Goal: Information Seeking & Learning: Learn about a topic

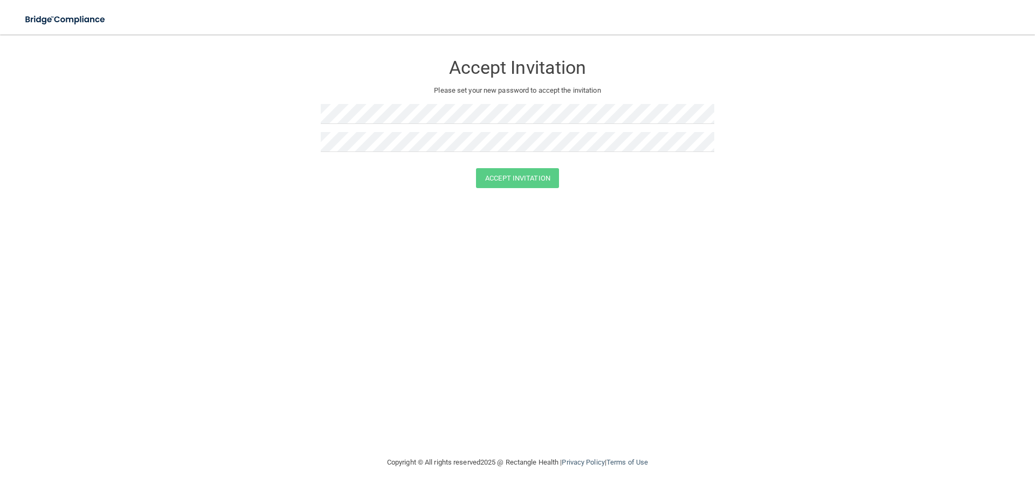
click at [770, 225] on div "Accept Invitation Please set your new password to accept the invitation Accept …" at bounding box center [518, 245] width 992 height 400
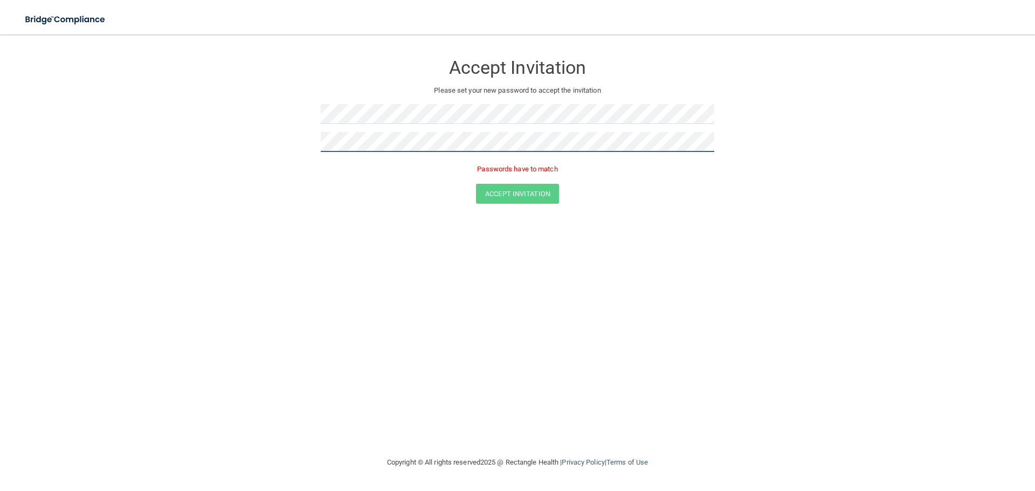
click at [308, 134] on form "Accept Invitation Please set your new password to accept the invitation Passwor…" at bounding box center [518, 130] width 992 height 171
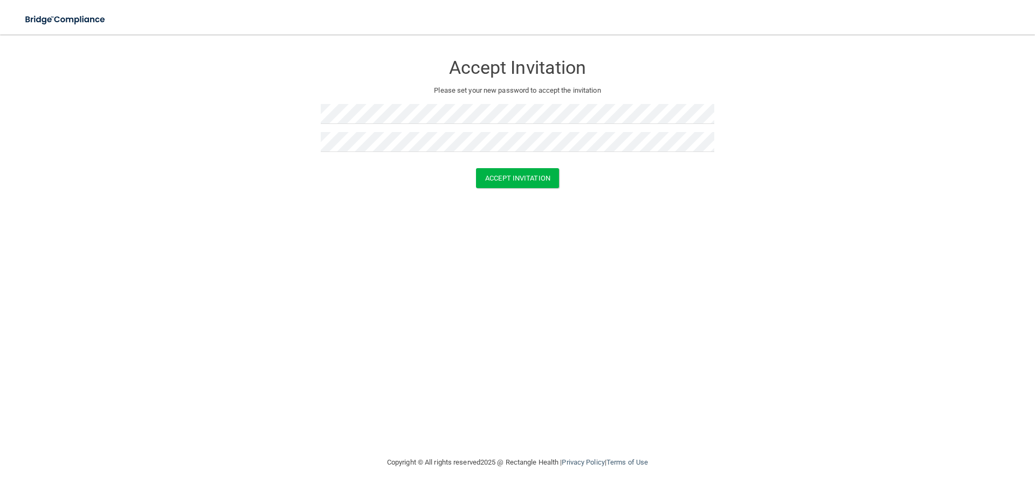
click at [496, 188] on form "Accept Invitation Please set your new password to accept the invitation Accept …" at bounding box center [518, 123] width 992 height 156
click at [500, 182] on button "Accept Invitation" at bounding box center [517, 178] width 83 height 20
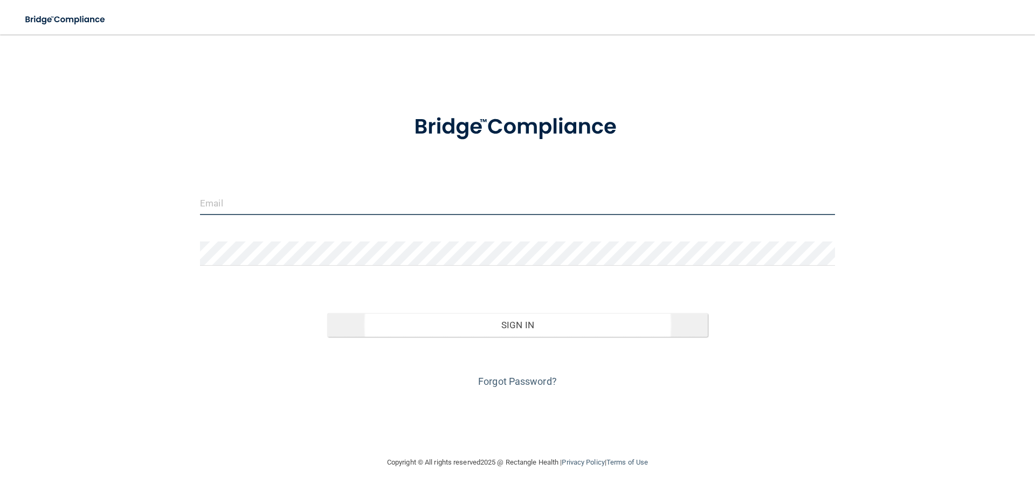
type input "[EMAIL_ADDRESS][DOMAIN_NAME]"
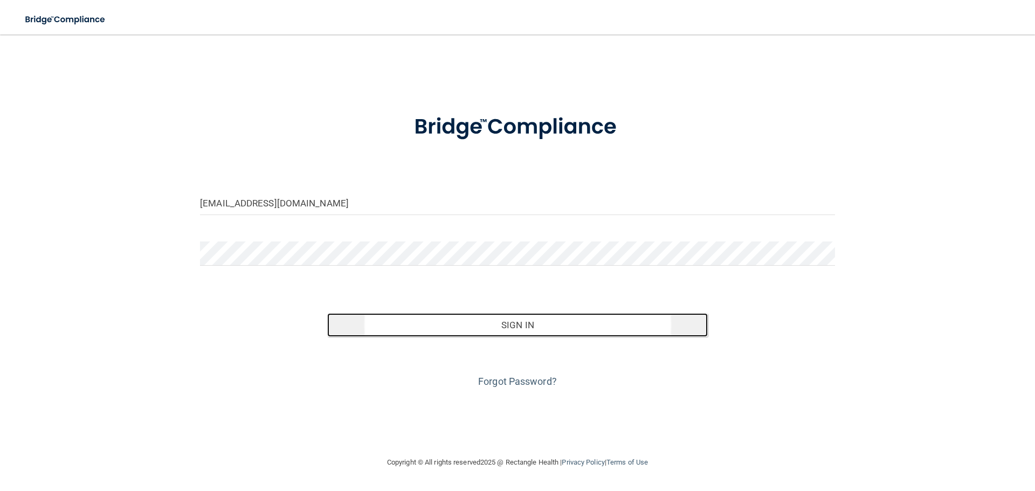
click at [502, 325] on button "Sign In" at bounding box center [517, 325] width 381 height 24
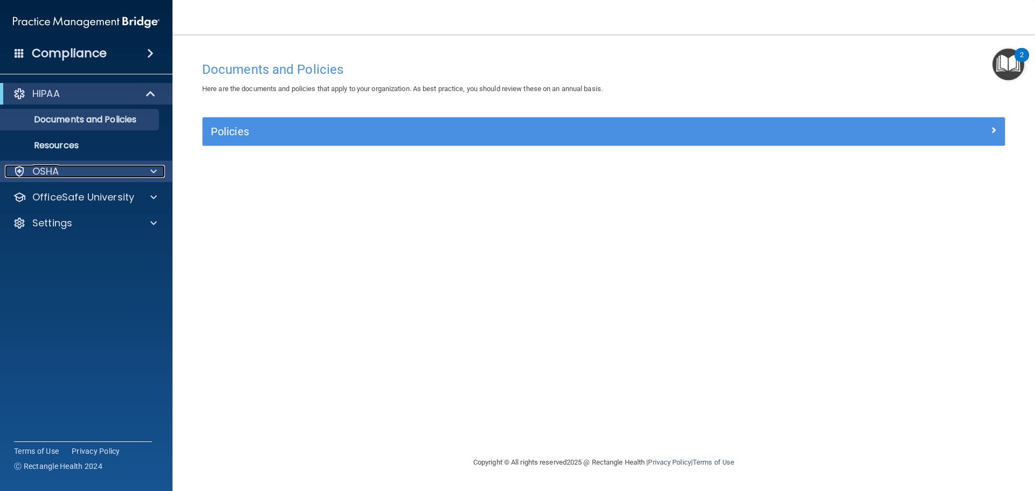
click at [70, 167] on div "OSHA" at bounding box center [72, 171] width 134 height 13
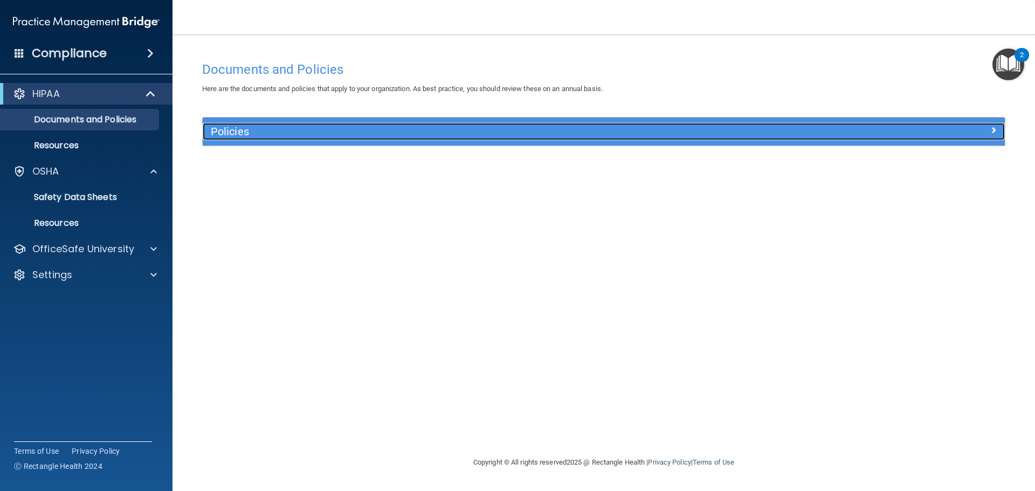
click at [309, 139] on div "Policies" at bounding box center [504, 131] width 602 height 17
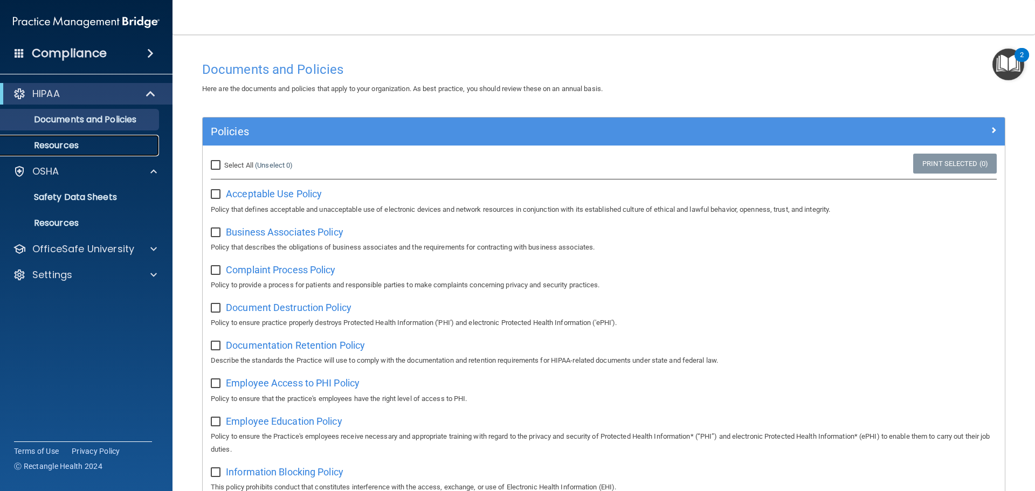
click at [83, 141] on p "Resources" at bounding box center [80, 145] width 147 height 11
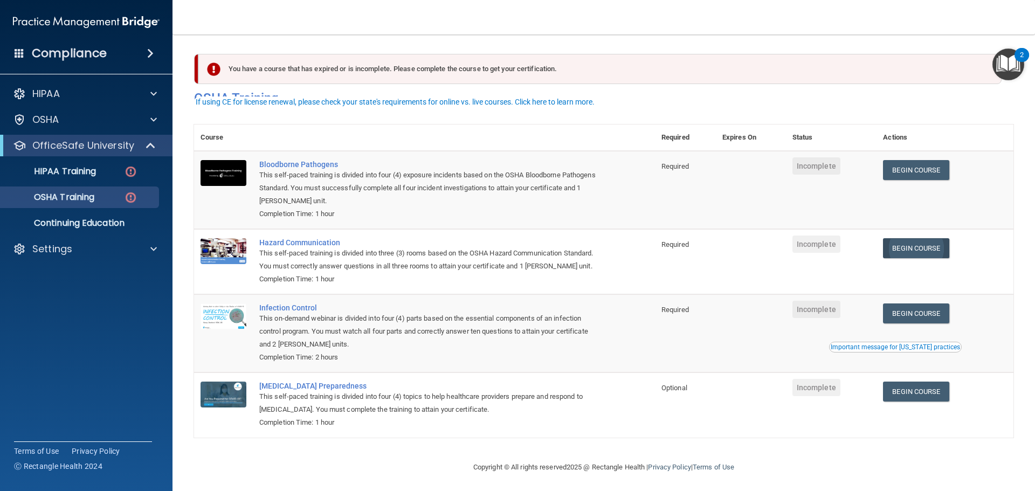
scroll to position [18, 0]
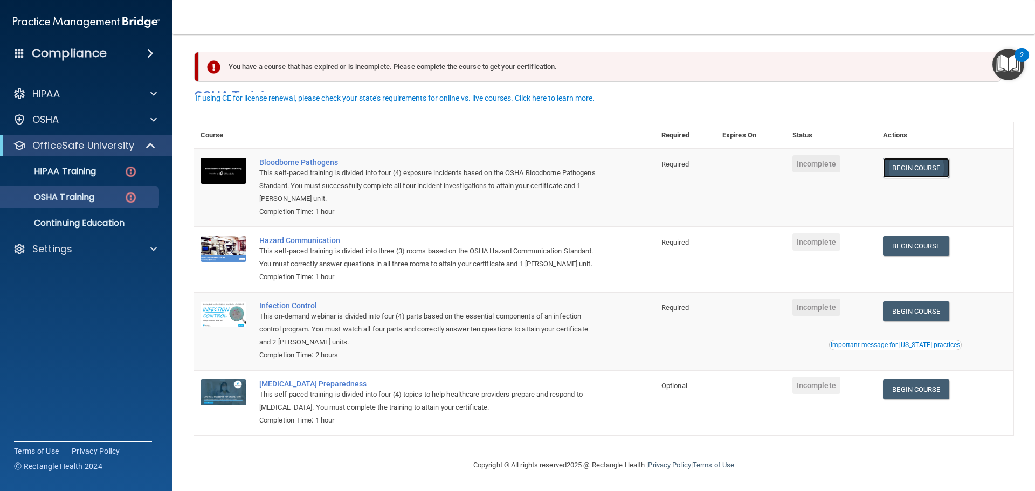
click at [926, 158] on link "Begin Course" at bounding box center [916, 168] width 66 height 20
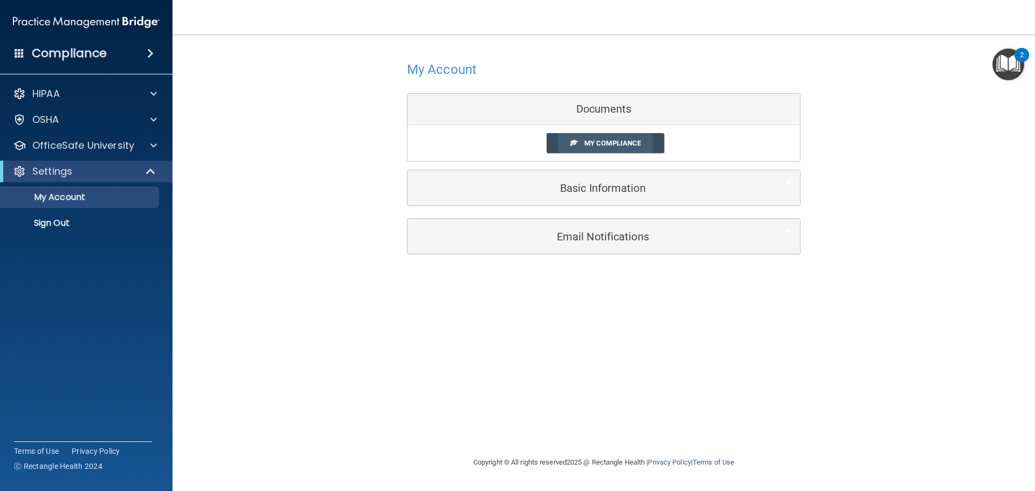
click at [584, 147] on span "My Compliance" at bounding box center [612, 143] width 57 height 8
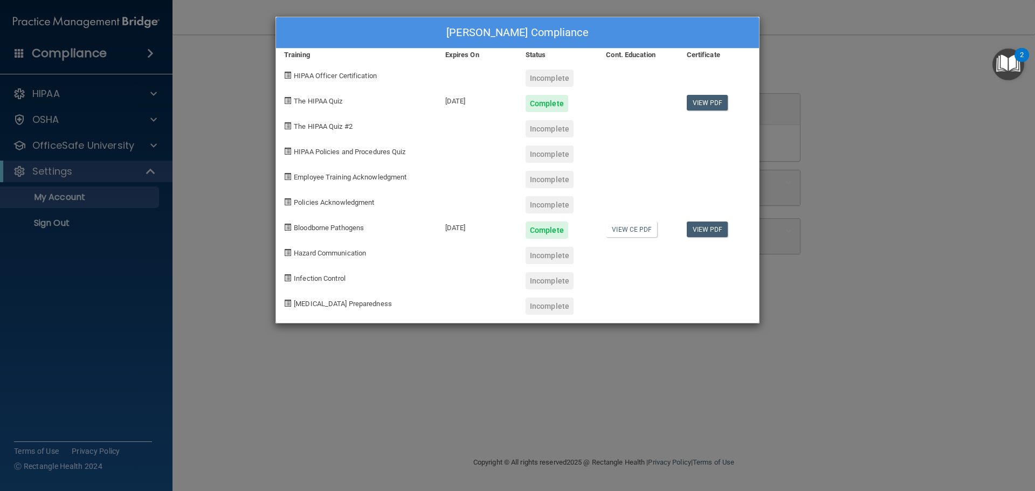
click at [861, 219] on div "Sadauna Starcher's Compliance Training Expires On Status Cont. Education Certif…" at bounding box center [517, 245] width 1035 height 491
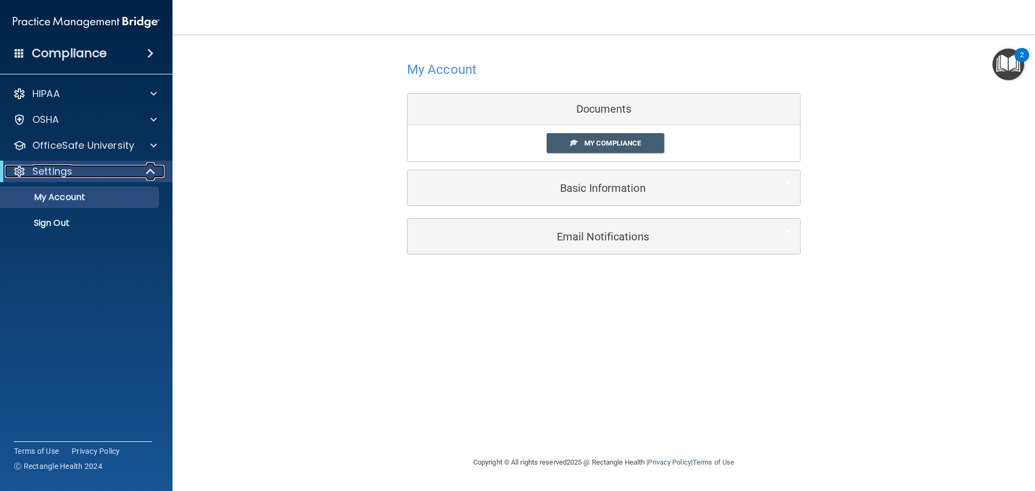
click at [64, 173] on p "Settings" at bounding box center [52, 171] width 40 height 13
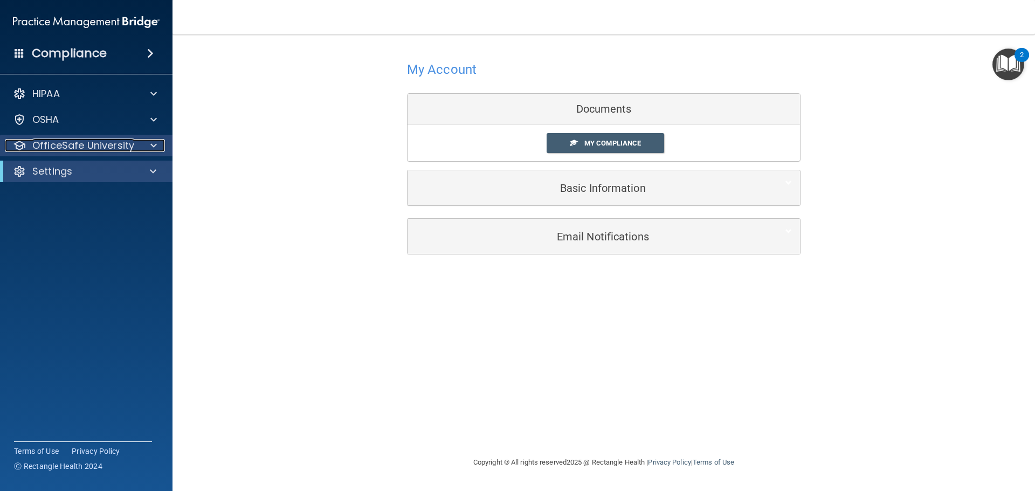
click at [92, 148] on p "OfficeSafe University" at bounding box center [83, 145] width 102 height 13
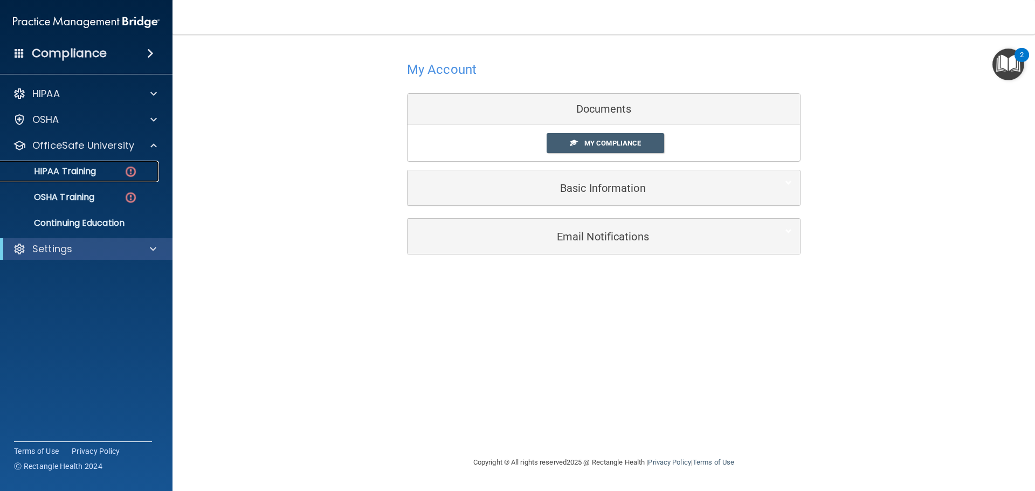
click at [118, 170] on div "HIPAA Training" at bounding box center [80, 171] width 147 height 11
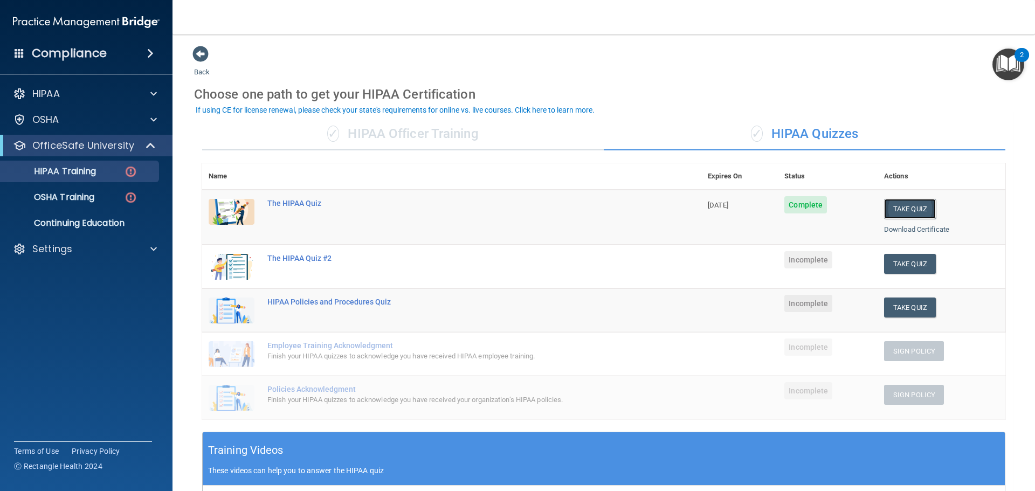
click at [904, 209] on button "Take Quiz" at bounding box center [910, 209] width 52 height 20
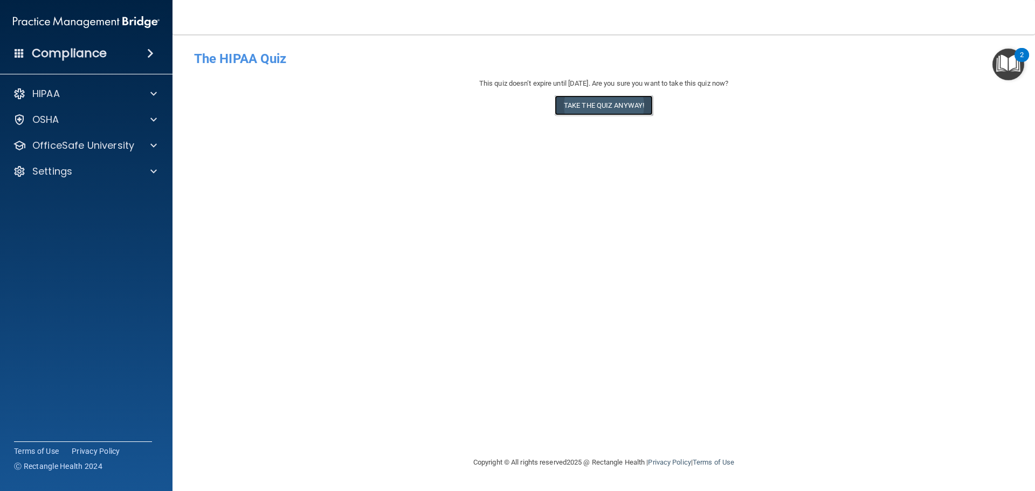
click at [631, 101] on button "Take the quiz anyway!" at bounding box center [604, 105] width 98 height 20
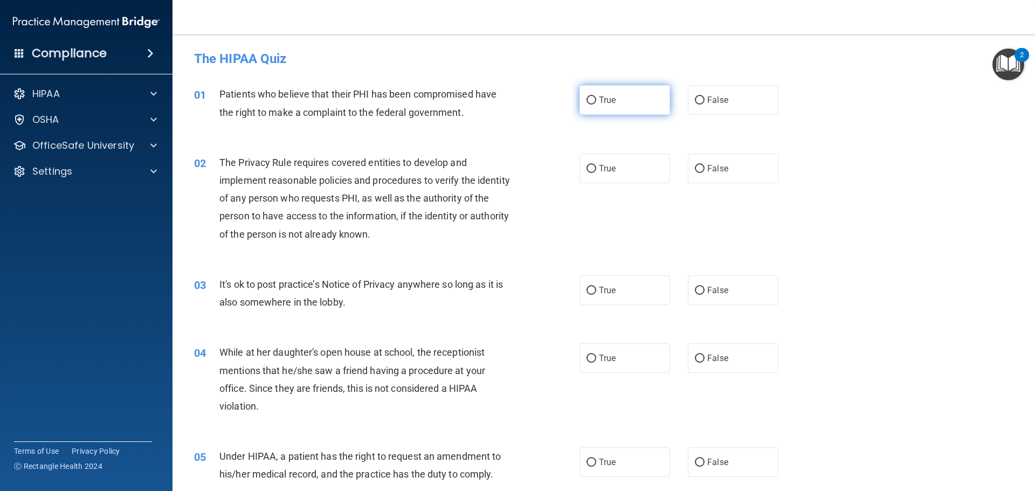
click at [587, 99] on input "True" at bounding box center [592, 101] width 10 height 8
radio input "true"
click at [696, 288] on input "False" at bounding box center [700, 291] width 10 height 8
radio input "true"
click at [590, 168] on input "True" at bounding box center [592, 169] width 10 height 8
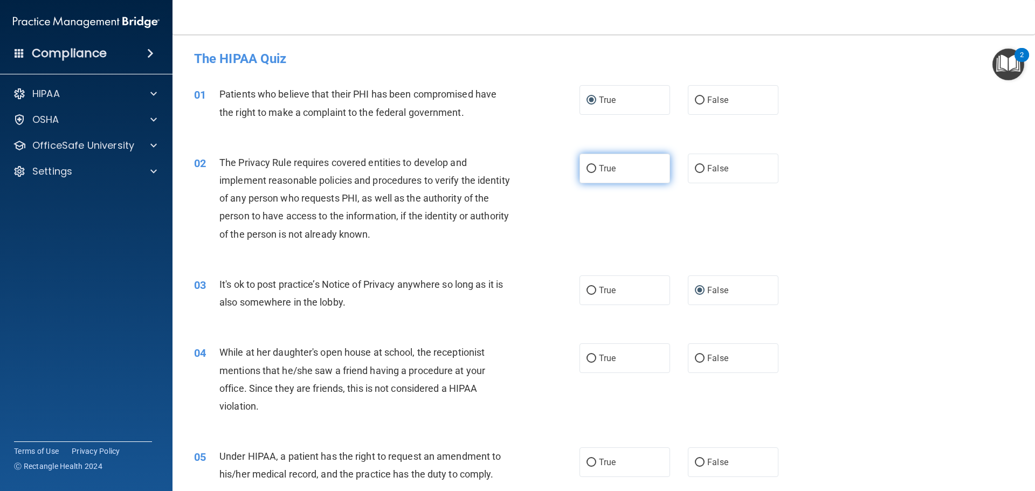
radio input "true"
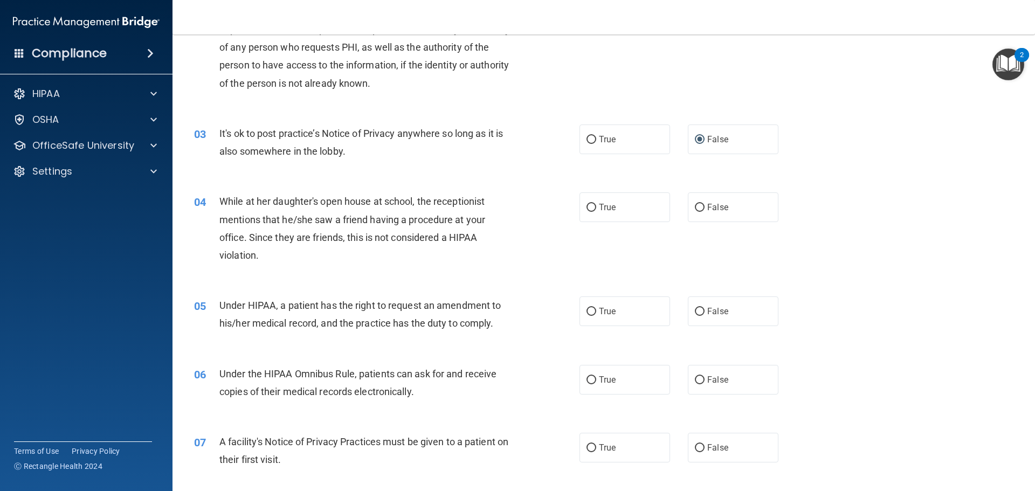
scroll to position [162, 0]
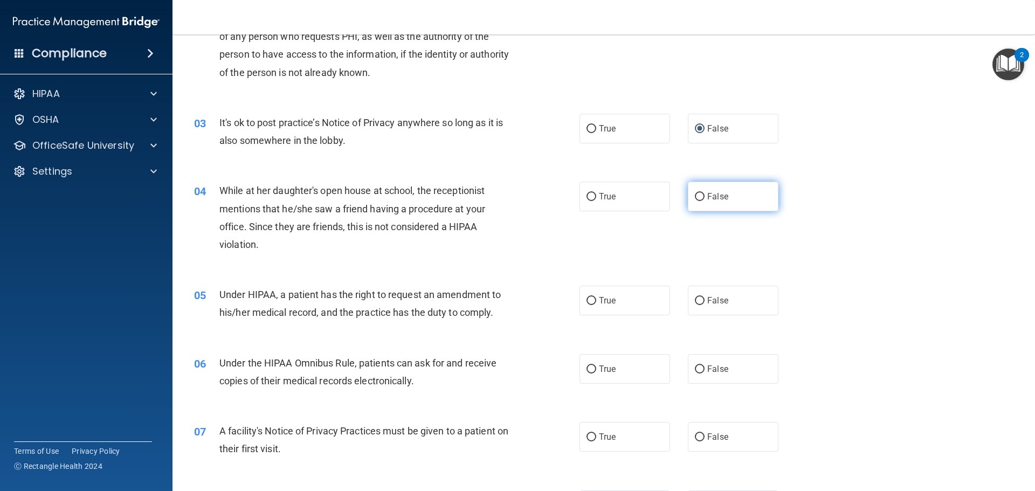
click at [695, 195] on input "False" at bounding box center [700, 197] width 10 height 8
radio input "true"
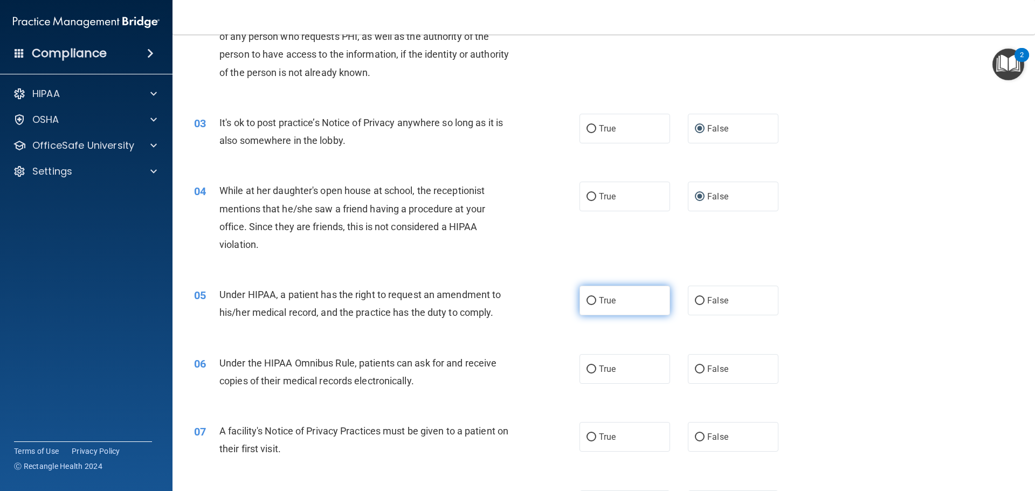
click at [587, 300] on input "True" at bounding box center [592, 301] width 10 height 8
radio input "true"
click at [589, 366] on input "True" at bounding box center [592, 370] width 10 height 8
radio input "true"
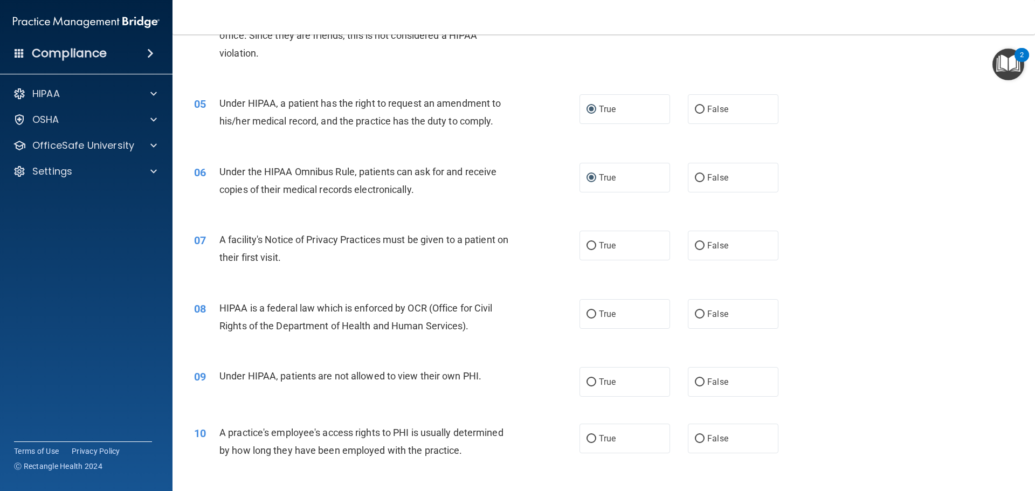
scroll to position [377, 0]
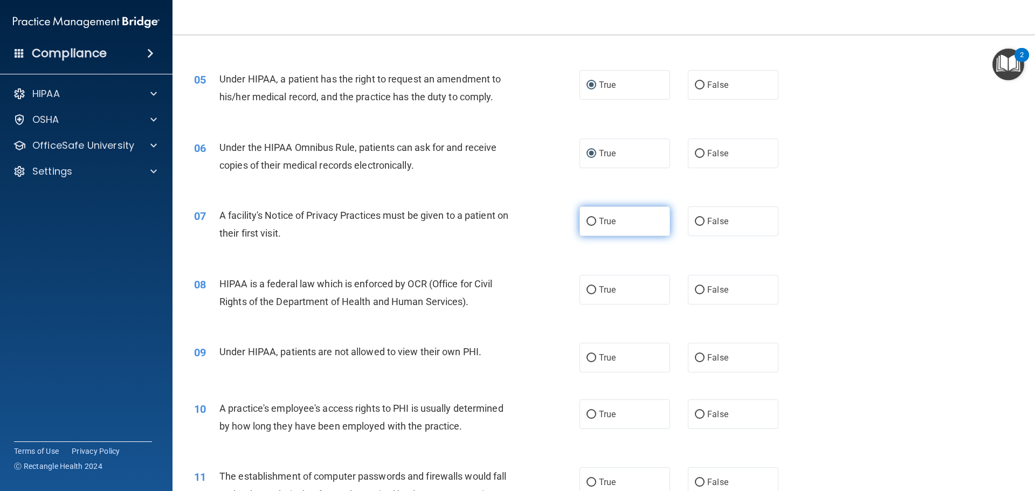
click at [589, 224] on input "True" at bounding box center [592, 222] width 10 height 8
radio input "true"
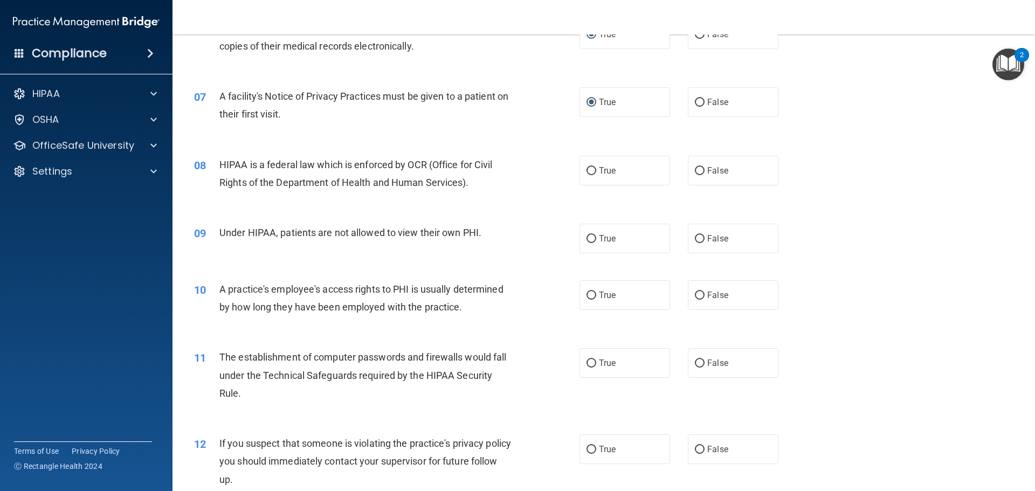
scroll to position [485, 0]
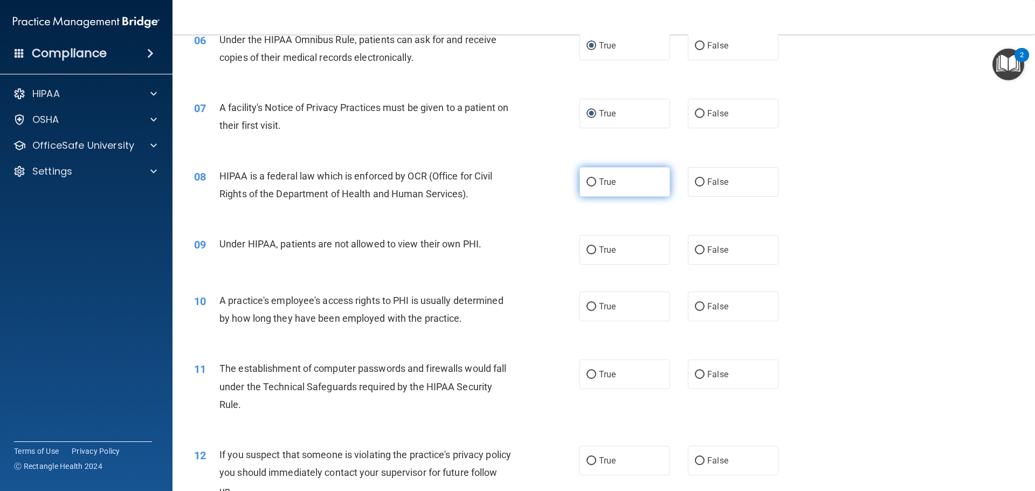
click at [593, 183] on label "True" at bounding box center [625, 182] width 91 height 30
click at [593, 183] on input "True" at bounding box center [592, 182] width 10 height 8
radio input "true"
click at [698, 247] on input "False" at bounding box center [700, 250] width 10 height 8
radio input "true"
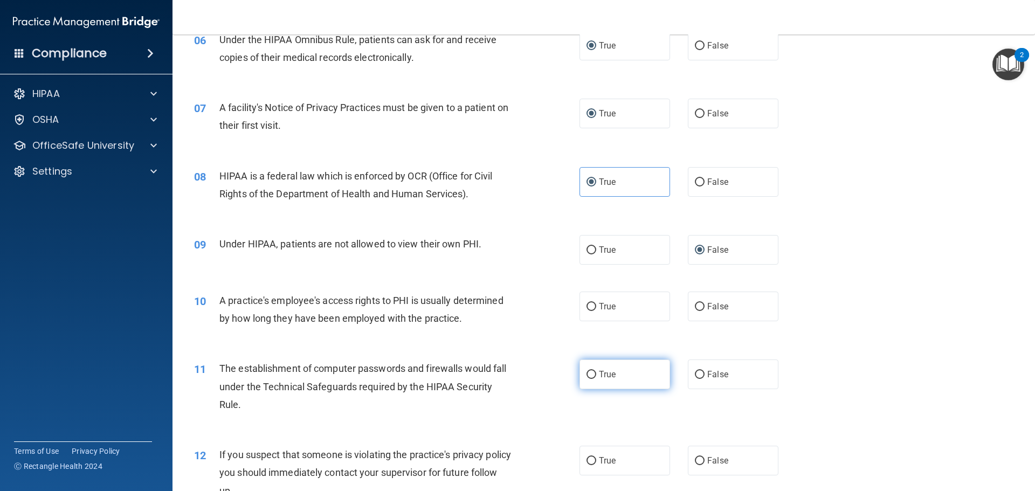
click at [590, 374] on input "True" at bounding box center [592, 375] width 10 height 8
radio input "true"
click at [697, 308] on input "False" at bounding box center [700, 307] width 10 height 8
radio input "true"
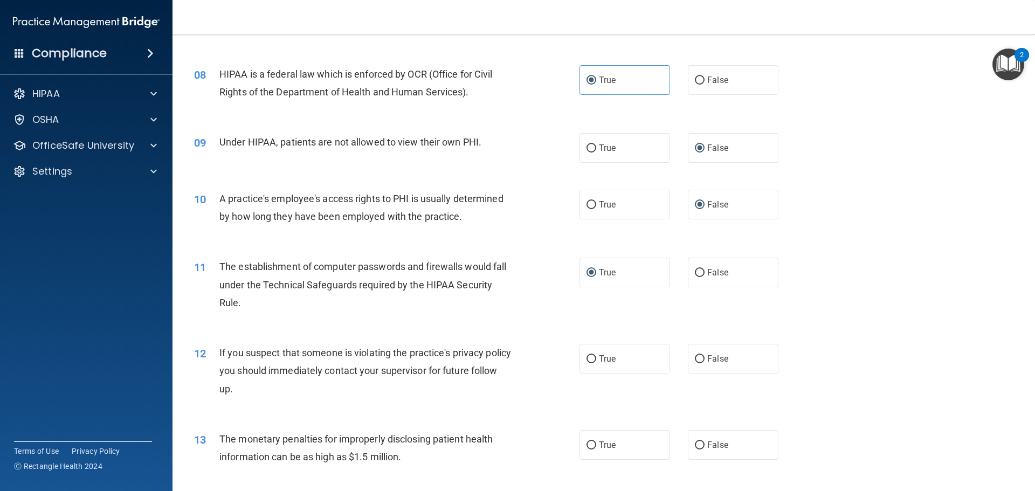
scroll to position [593, 0]
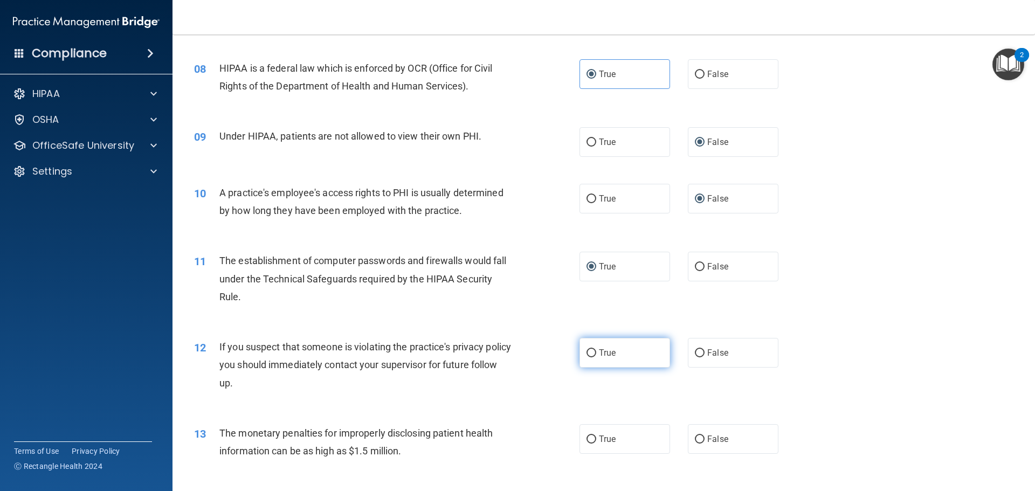
click at [588, 351] on input "True" at bounding box center [592, 353] width 10 height 8
radio input "true"
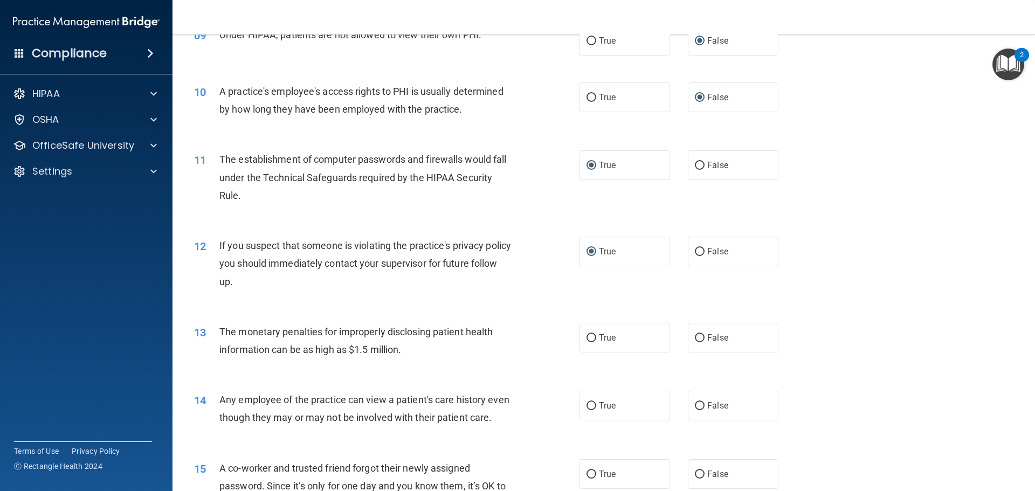
scroll to position [701, 0]
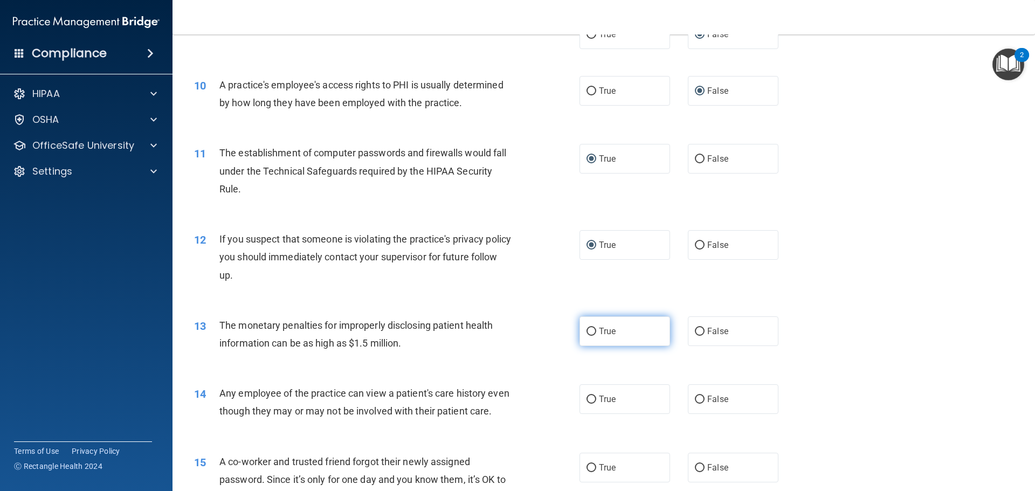
click at [588, 333] on input "True" at bounding box center [592, 332] width 10 height 8
radio input "true"
click at [695, 401] on input "False" at bounding box center [700, 400] width 10 height 8
radio input "true"
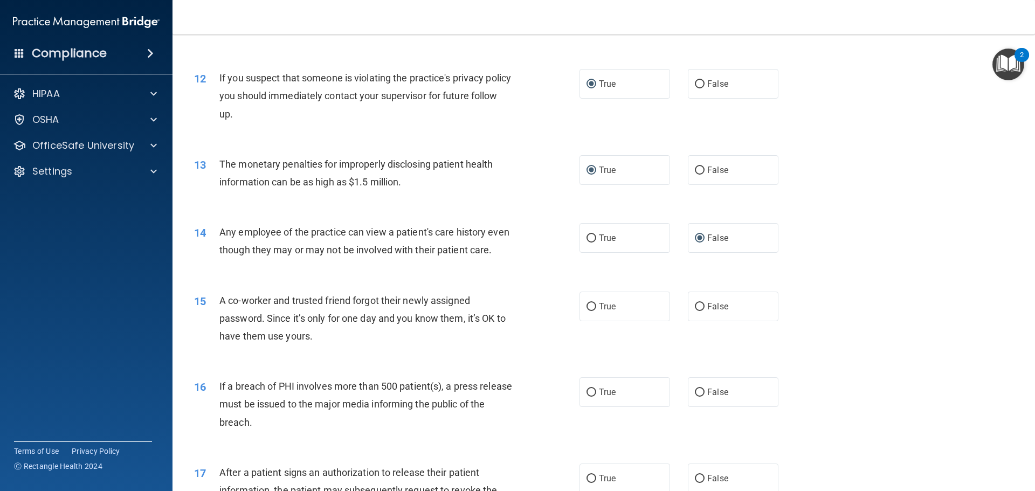
scroll to position [863, 0]
click at [695, 311] on input "False" at bounding box center [700, 306] width 10 height 8
radio input "true"
click at [588, 396] on input "True" at bounding box center [592, 392] width 10 height 8
radio input "true"
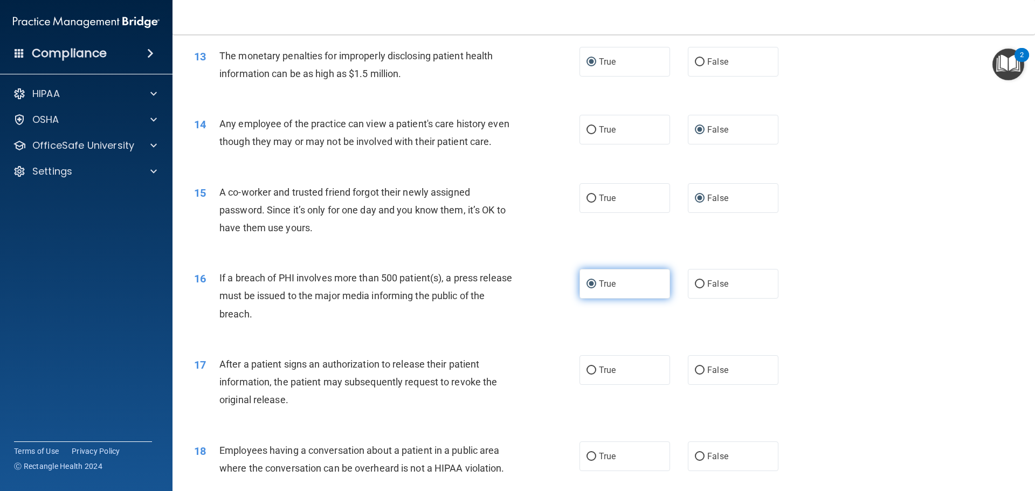
scroll to position [1024, 0]
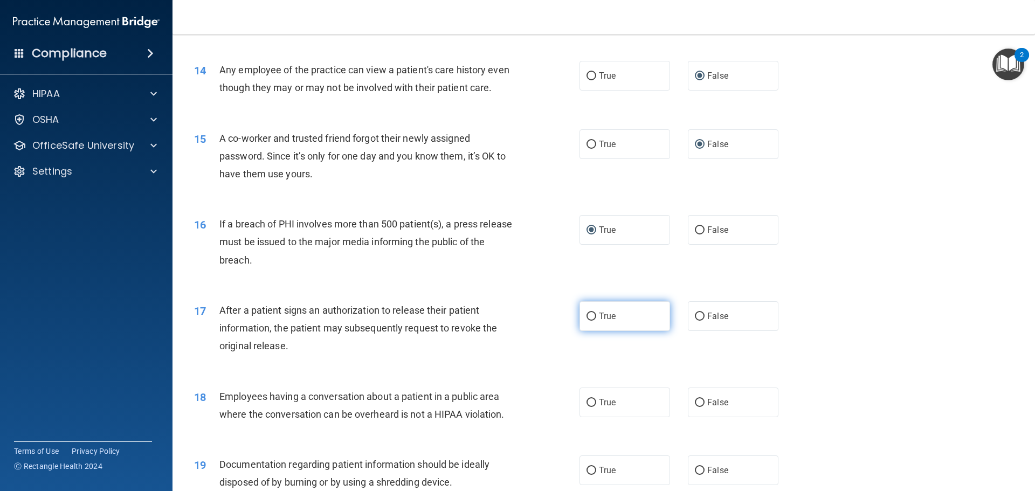
click at [587, 321] on input "True" at bounding box center [592, 317] width 10 height 8
radio input "true"
click at [587, 321] on input "True" at bounding box center [592, 317] width 10 height 8
click at [695, 407] on input "False" at bounding box center [700, 403] width 10 height 8
radio input "true"
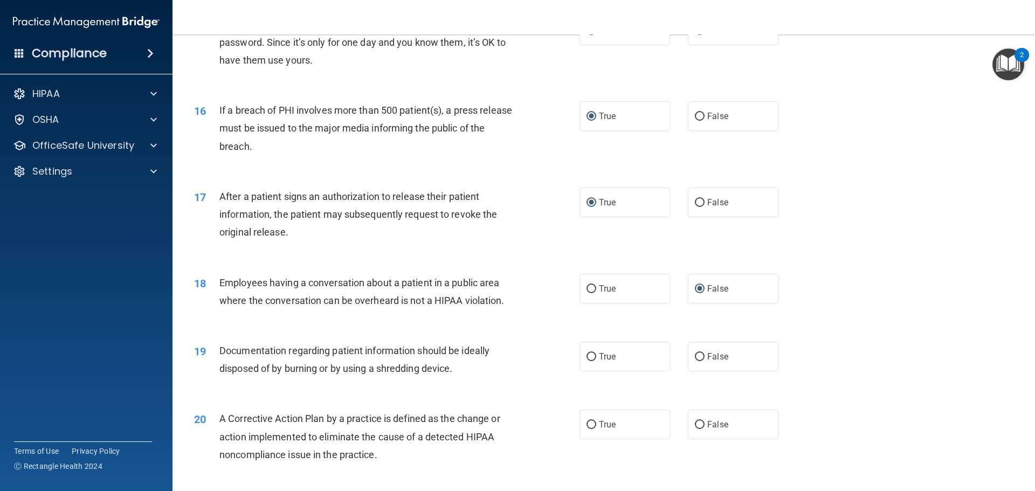
scroll to position [1294, 0]
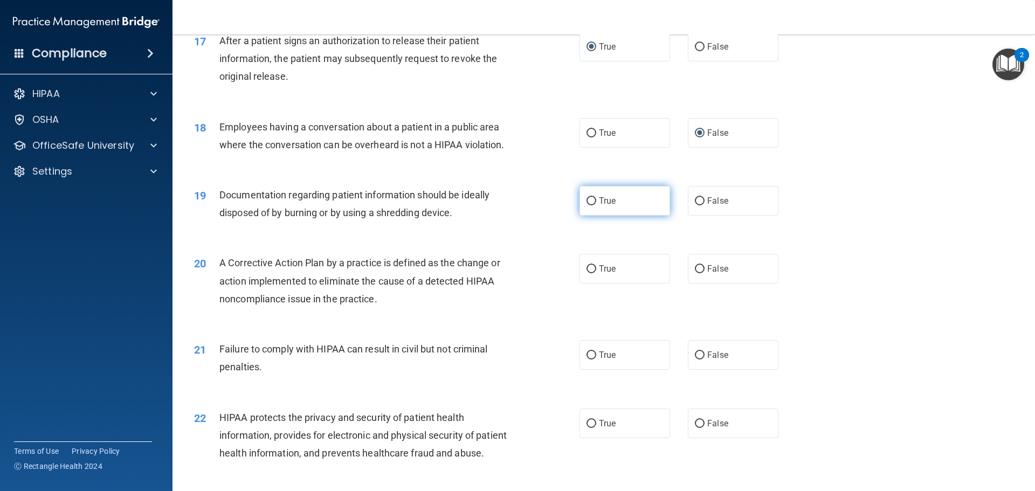
click at [590, 205] on input "True" at bounding box center [592, 201] width 10 height 8
radio input "true"
click at [587, 273] on input "True" at bounding box center [592, 269] width 10 height 8
radio input "true"
click at [698, 360] on input "False" at bounding box center [700, 356] width 10 height 8
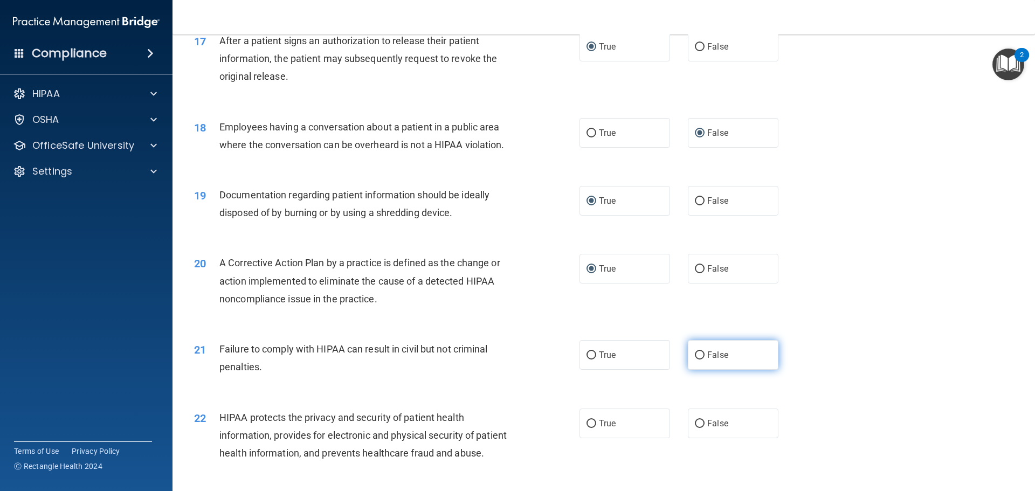
radio input "true"
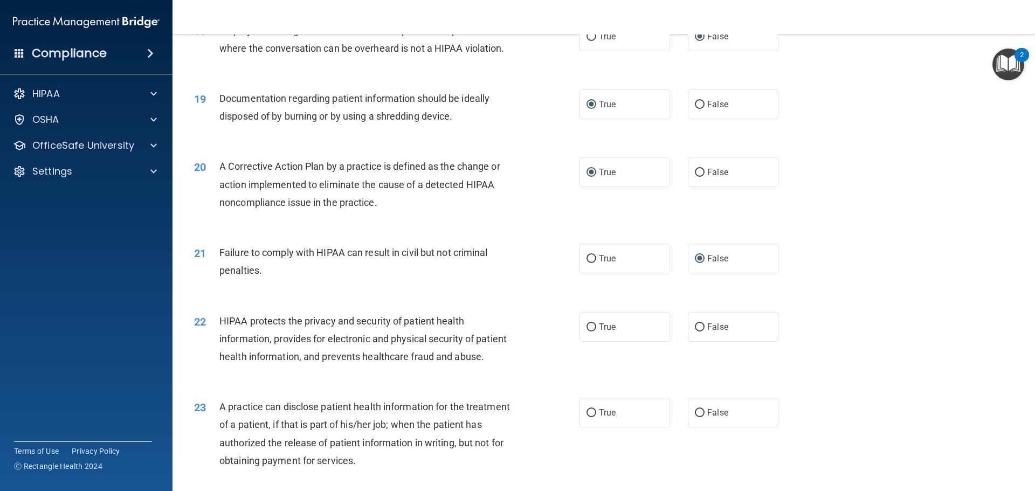
scroll to position [1402, 0]
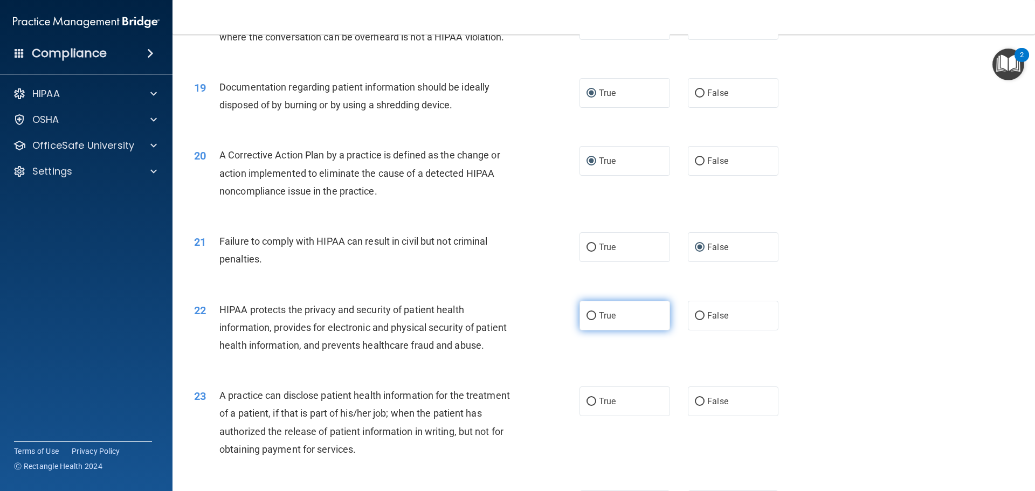
click at [587, 320] on input "True" at bounding box center [592, 316] width 10 height 8
radio input "true"
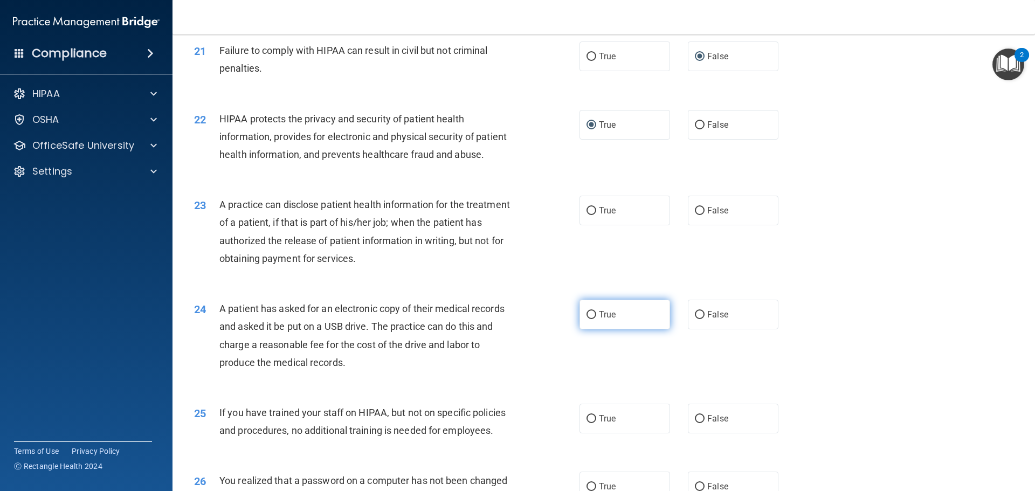
scroll to position [1618, 0]
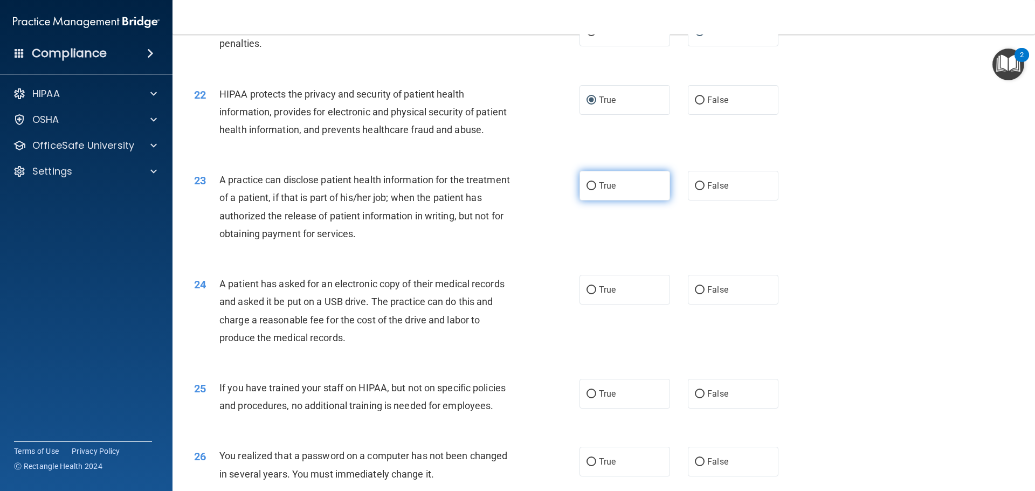
click at [587, 190] on input "True" at bounding box center [592, 186] width 10 height 8
radio input "true"
click at [591, 294] on input "True" at bounding box center [592, 290] width 10 height 8
radio input "true"
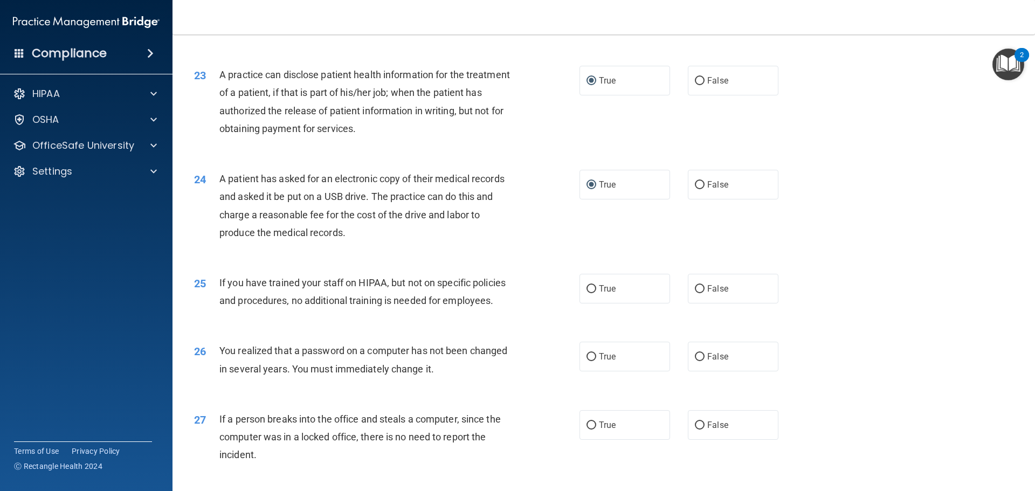
scroll to position [1725, 0]
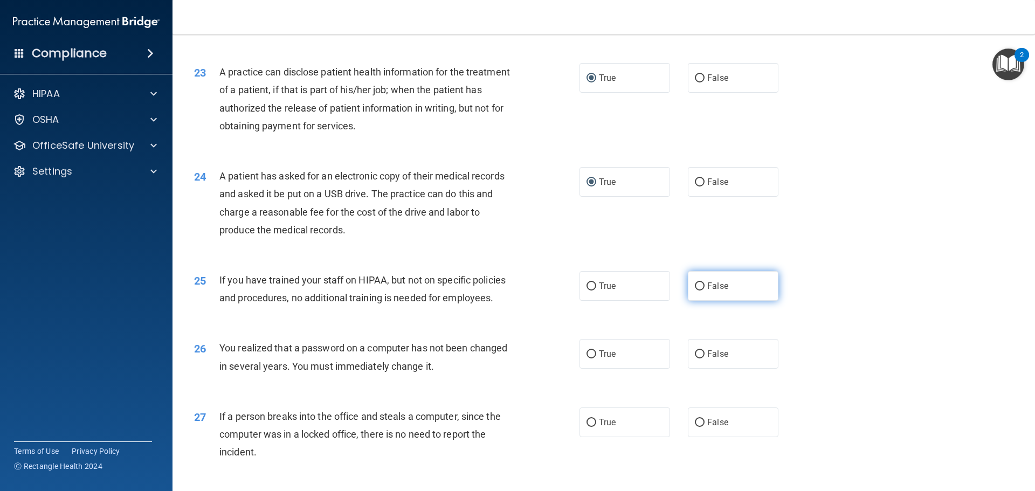
click at [695, 291] on input "False" at bounding box center [700, 287] width 10 height 8
radio input "true"
click at [587, 359] on input "True" at bounding box center [592, 354] width 10 height 8
radio input "true"
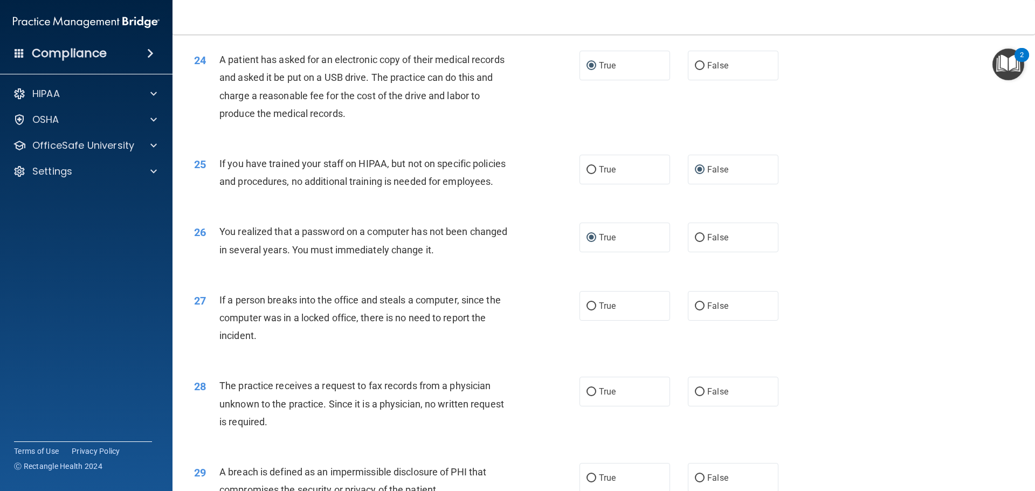
scroll to position [1887, 0]
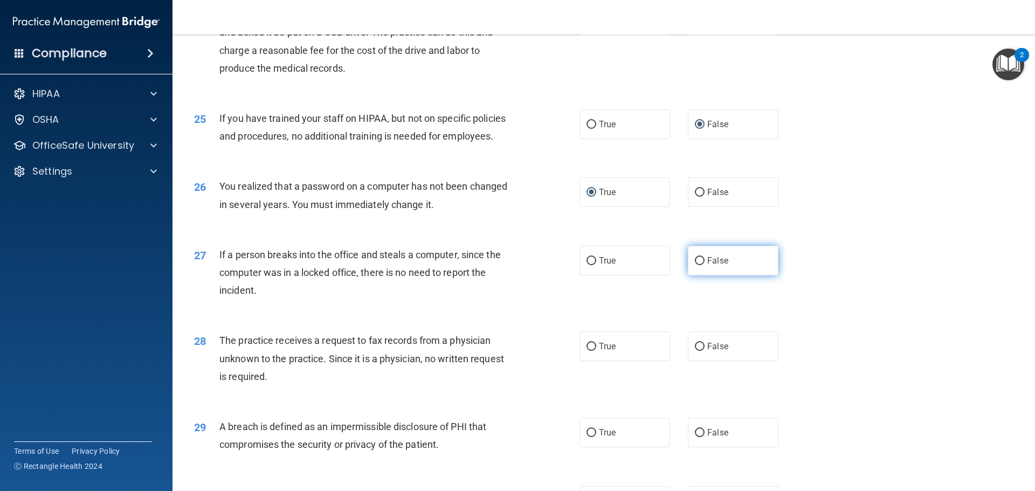
click at [695, 265] on input "False" at bounding box center [700, 261] width 10 height 8
radio input "true"
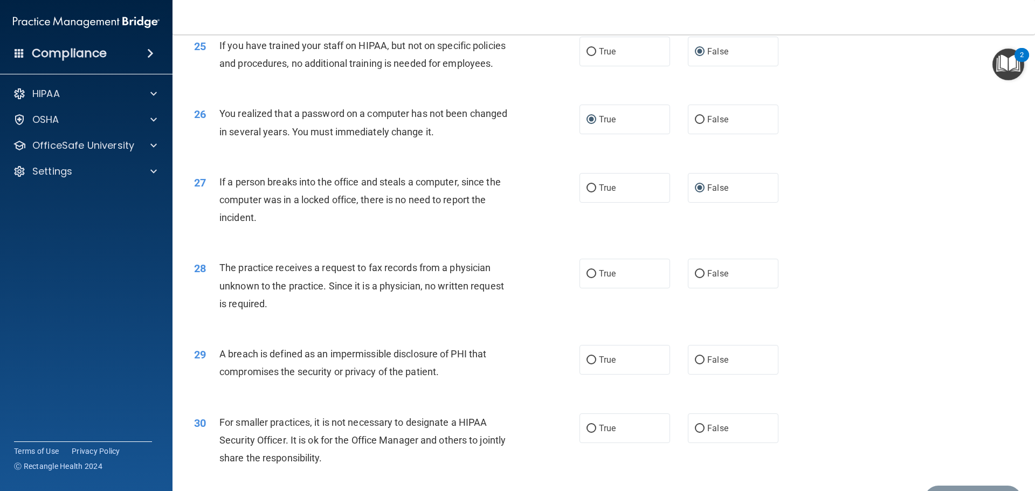
scroll to position [1995, 0]
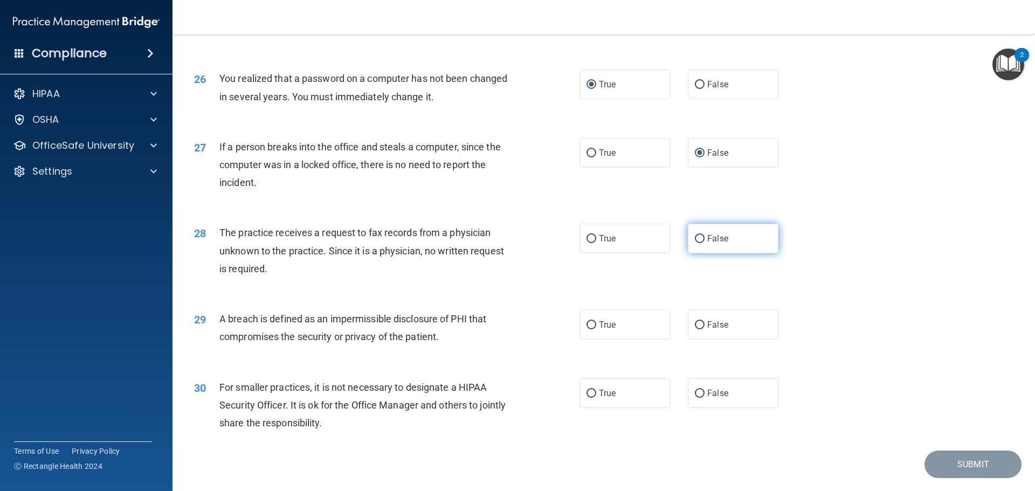
click at [695, 243] on input "False" at bounding box center [700, 239] width 10 height 8
radio input "true"
drag, startPoint x: 586, startPoint y: 361, endPoint x: 572, endPoint y: 364, distance: 14.3
click at [587, 329] on input "True" at bounding box center [592, 325] width 10 height 8
radio input "true"
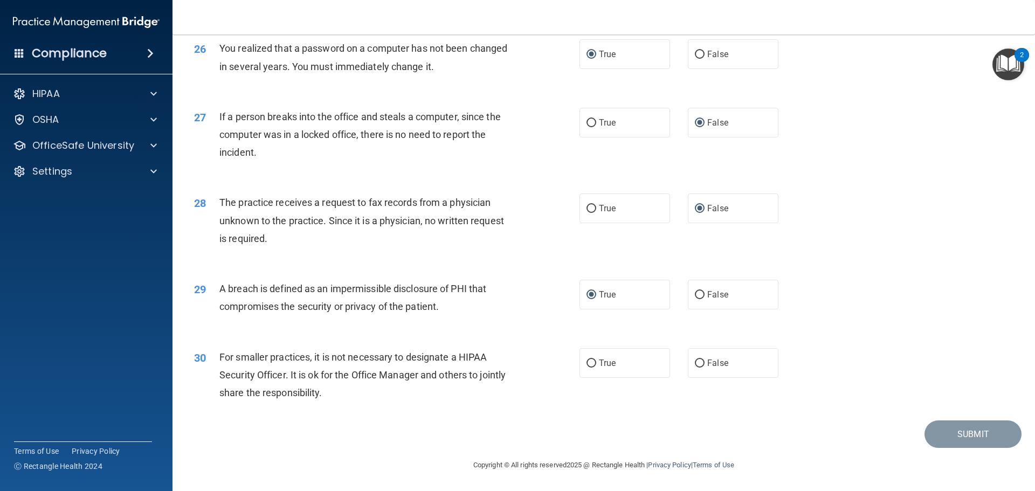
scroll to position [2061, 0]
click at [696, 360] on input "False" at bounding box center [700, 364] width 10 height 8
radio input "true"
click at [942, 431] on button "Submit" at bounding box center [973, 434] width 97 height 27
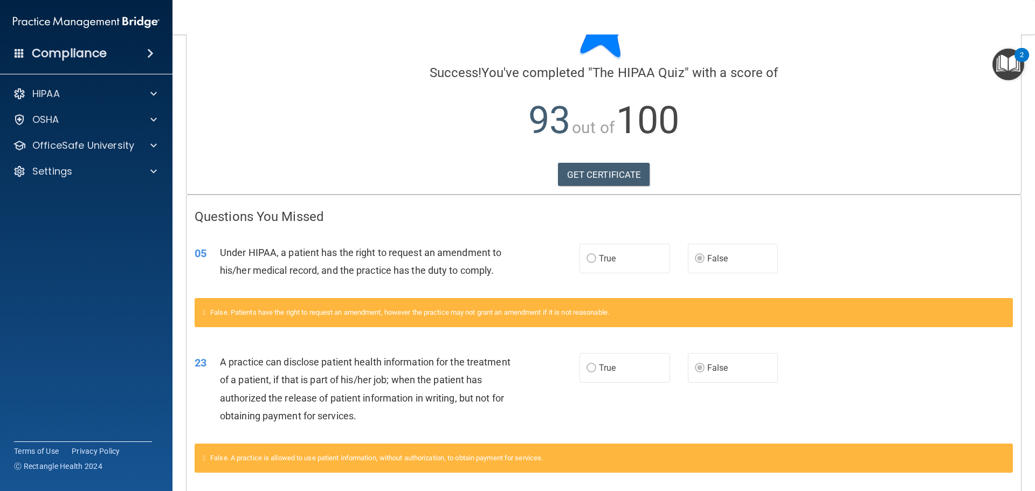
scroll to position [105, 0]
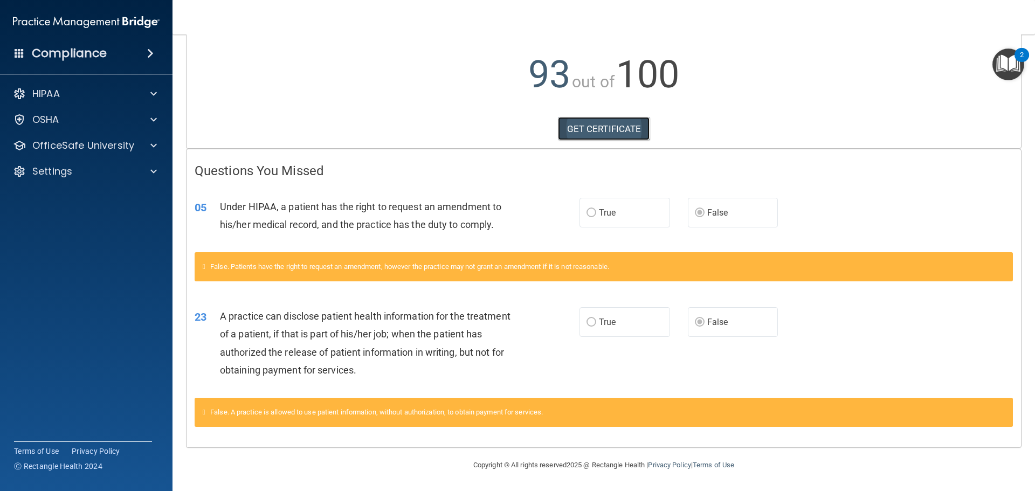
click at [608, 126] on link "GET CERTIFICATE" at bounding box center [604, 129] width 92 height 24
click at [65, 115] on div "OSHA" at bounding box center [72, 119] width 134 height 13
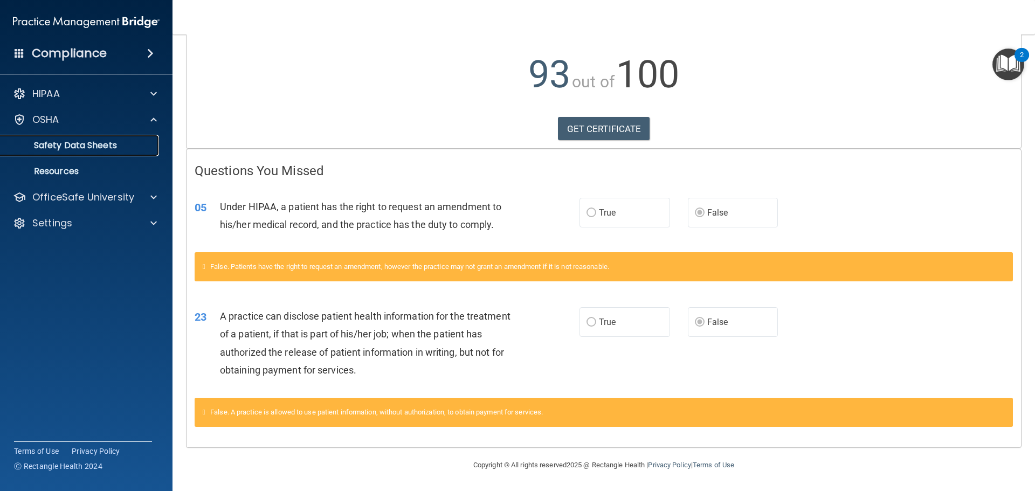
click at [72, 146] on p "Safety Data Sheets" at bounding box center [80, 145] width 147 height 11
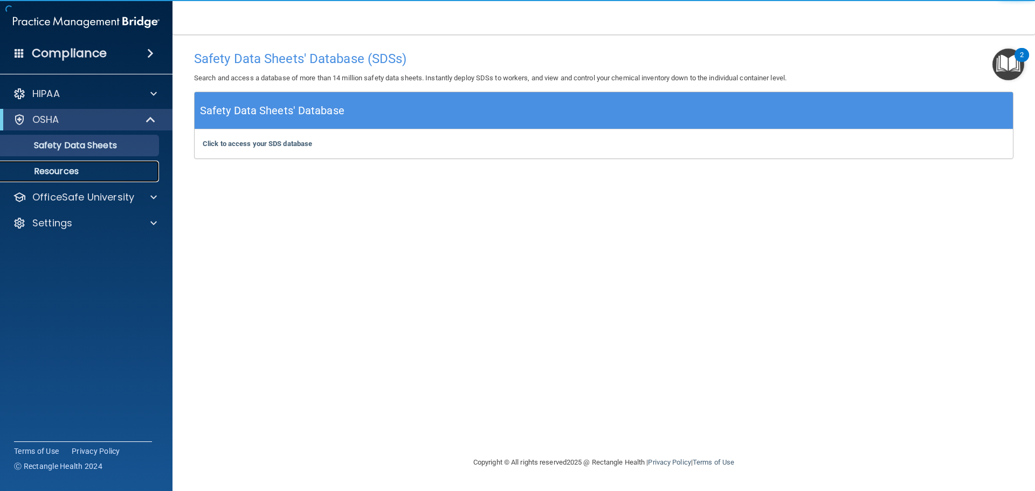
click at [55, 169] on p "Resources" at bounding box center [80, 171] width 147 height 11
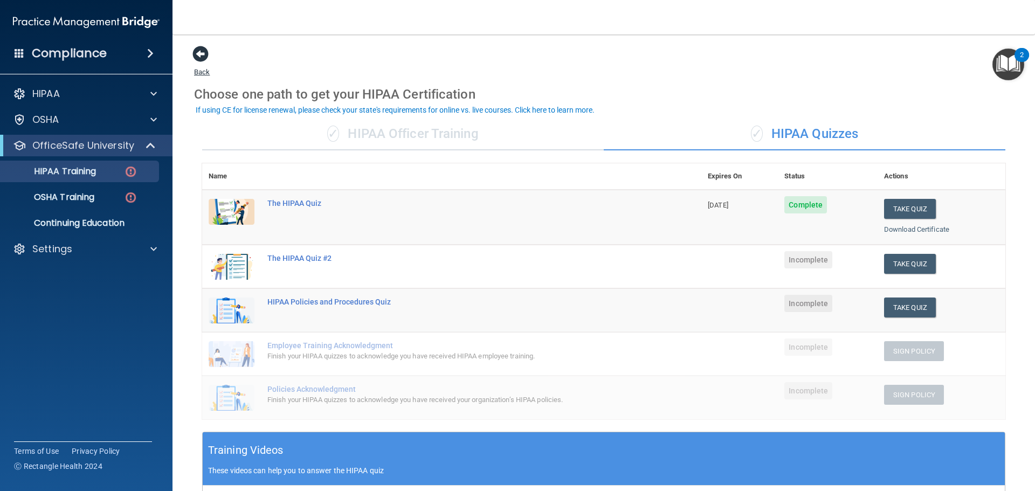
click at [198, 54] on span at bounding box center [200, 54] width 16 height 16
